Goal: Task Accomplishment & Management: Manage account settings

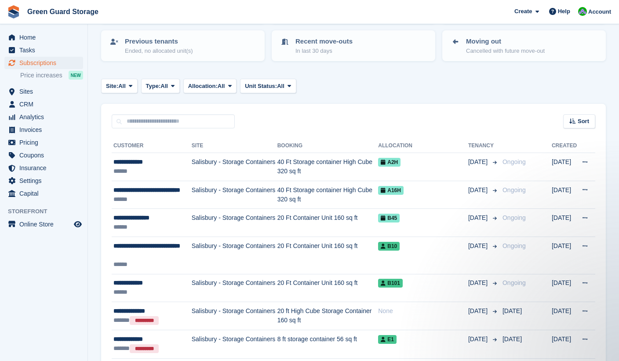
scroll to position [90, 0]
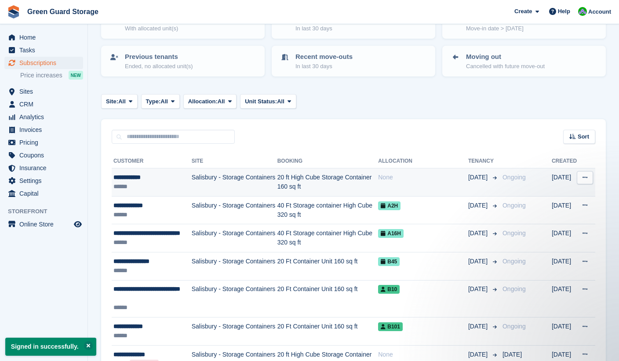
click at [207, 182] on td "Salisbury - Storage Containers" at bounding box center [235, 182] width 86 height 28
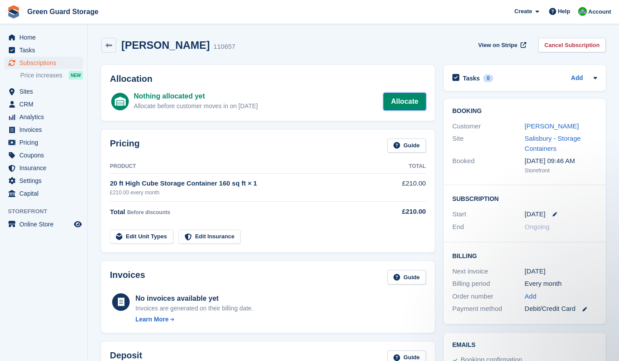
click at [404, 99] on link "Allocate" at bounding box center [404, 102] width 42 height 18
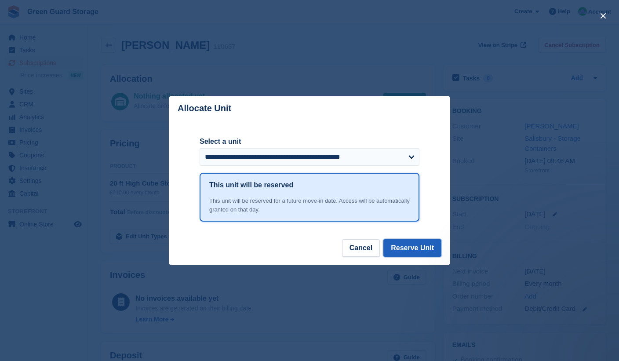
click at [403, 244] on button "Reserve Unit" at bounding box center [412, 248] width 58 height 18
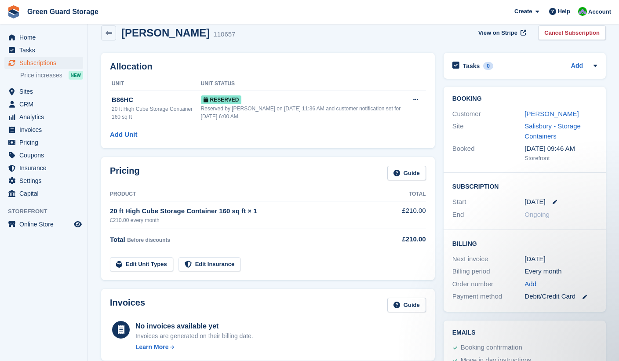
scroll to position [17, 0]
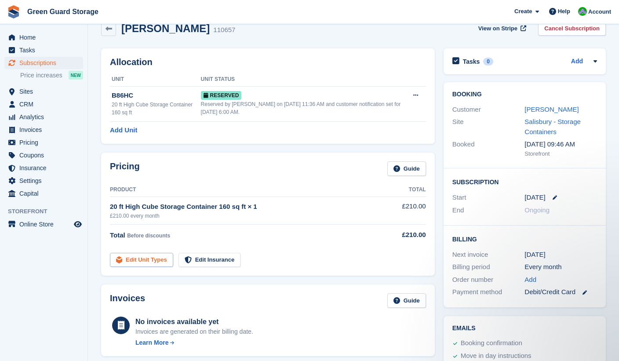
click at [149, 261] on link "Edit Unit Types" at bounding box center [141, 260] width 63 height 15
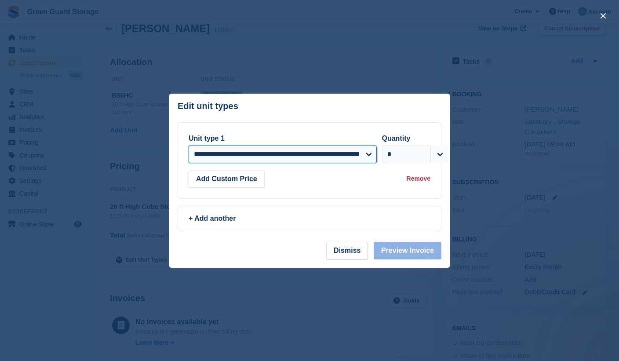
click at [368, 158] on select "**********" at bounding box center [283, 154] width 188 height 18
click at [352, 253] on button "Dismiss" at bounding box center [347, 251] width 42 height 18
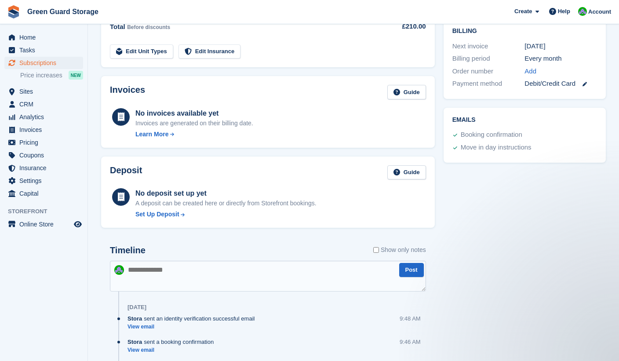
scroll to position [227, 0]
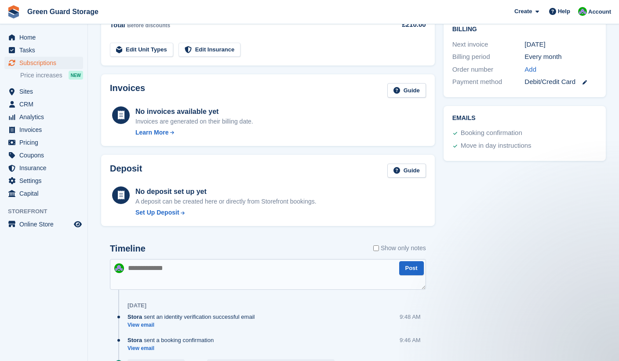
click at [383, 181] on div "Deposit Guide" at bounding box center [268, 173] width 316 height 20
click at [185, 72] on div "Invoices Guide No invoices available yet Invoices are generated on their billin…" at bounding box center [268, 110] width 342 height 80
